Goal: Navigation & Orientation: Go to known website

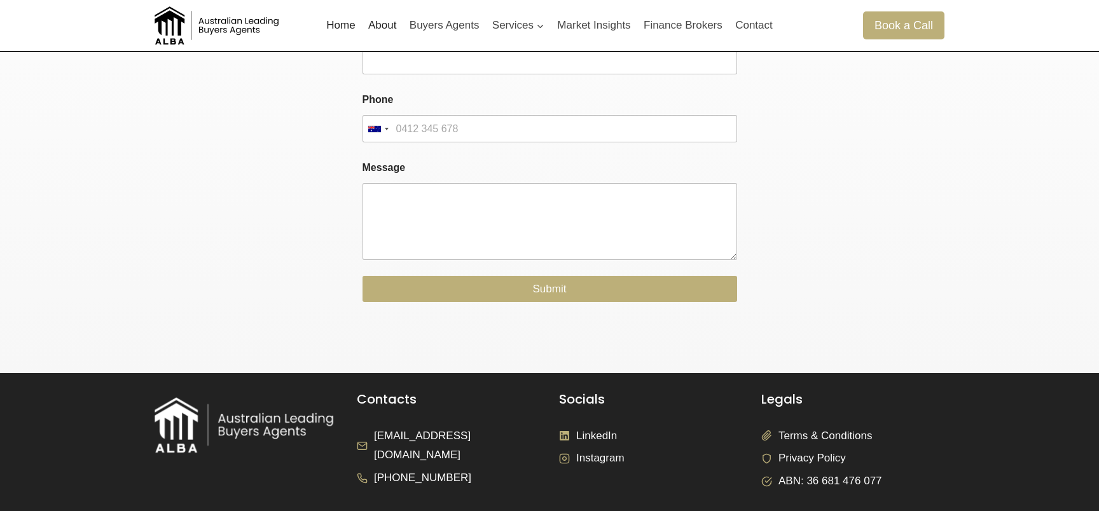
scroll to position [2559, 0]
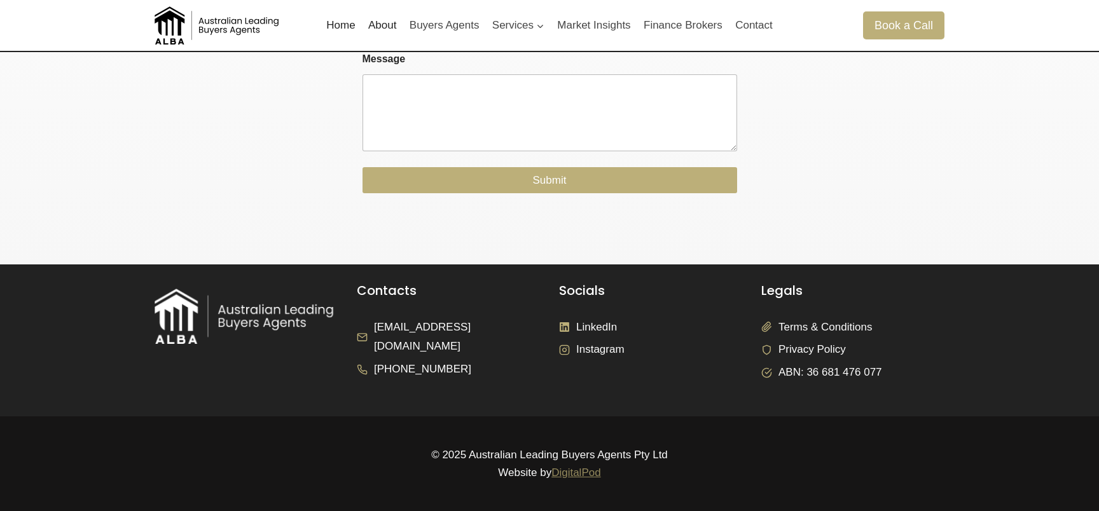
click at [585, 475] on link "DigitalPod" at bounding box center [576, 473] width 50 height 12
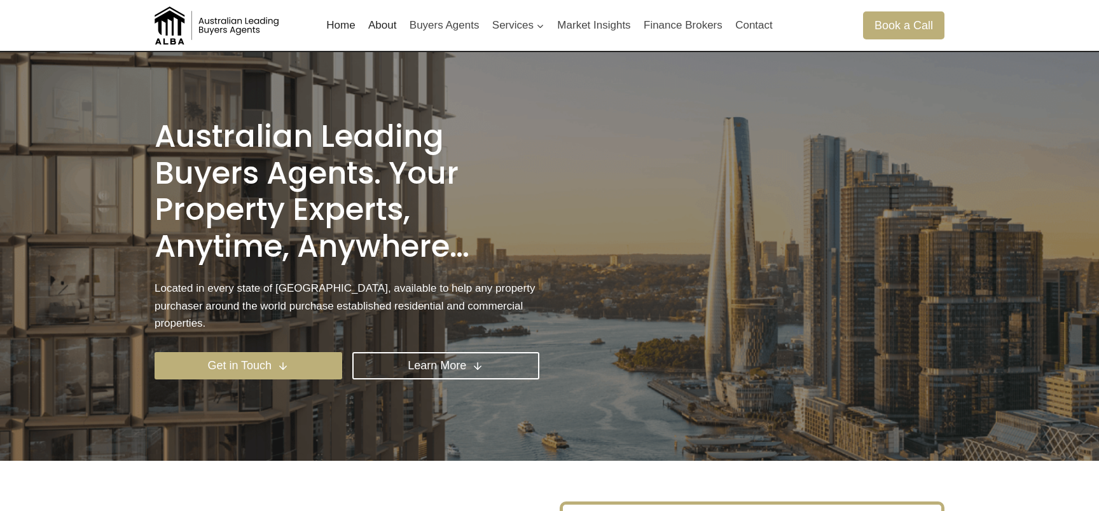
scroll to position [2559, 0]
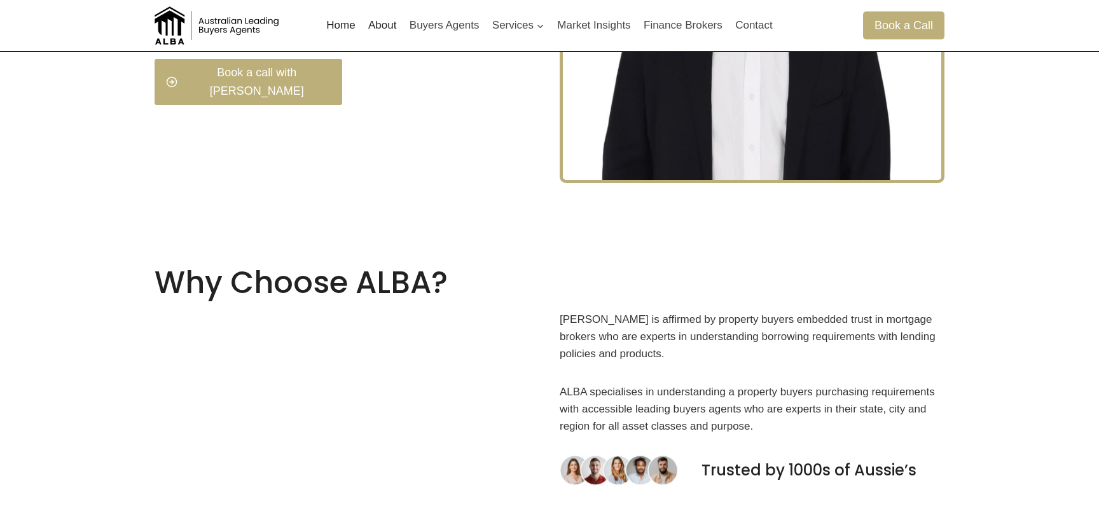
scroll to position [522, 0]
